Goal: Transaction & Acquisition: Purchase product/service

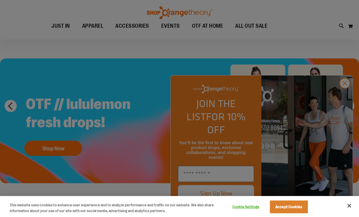
scroll to position [9, 0]
click at [247, 213] on button "Cookie Settings" at bounding box center [246, 207] width 38 height 12
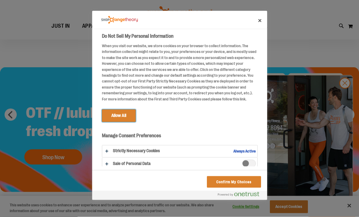
scroll to position [0, 0]
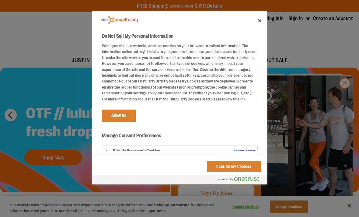
click at [107, 134] on h3 "Manage Consent Preferences" at bounding box center [180, 137] width 156 height 9
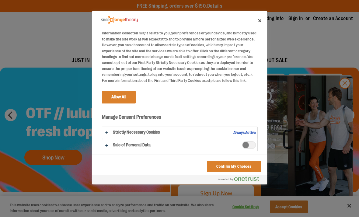
scroll to position [18, 0]
click at [247, 170] on button "Confirm My Choices" at bounding box center [234, 167] width 54 height 12
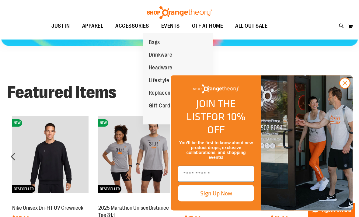
scroll to position [362, 0]
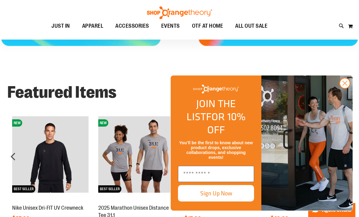
click at [199, 26] on span "OTF AT HOME" at bounding box center [207, 26] width 31 height 14
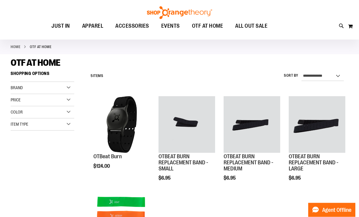
scroll to position [25, 0]
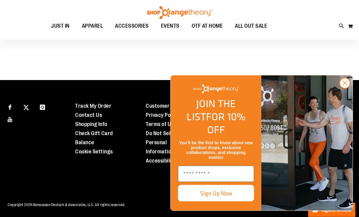
scroll to position [562, 0]
click at [203, 21] on span "OTF AT HOME" at bounding box center [207, 26] width 31 height 14
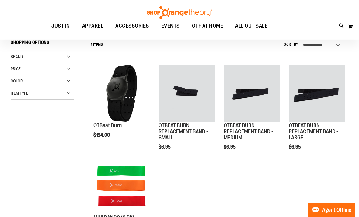
scroll to position [59, 0]
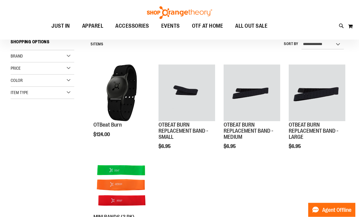
click at [103, 192] on span "Quickview" at bounding box center [107, 200] width 29 height 16
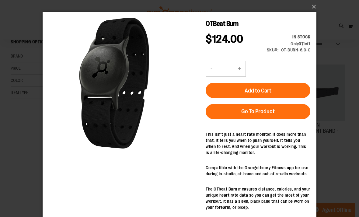
scroll to position [0, 0]
click at [315, 5] on button "×" at bounding box center [181, 6] width 274 height 13
